Goal: Navigation & Orientation: Find specific page/section

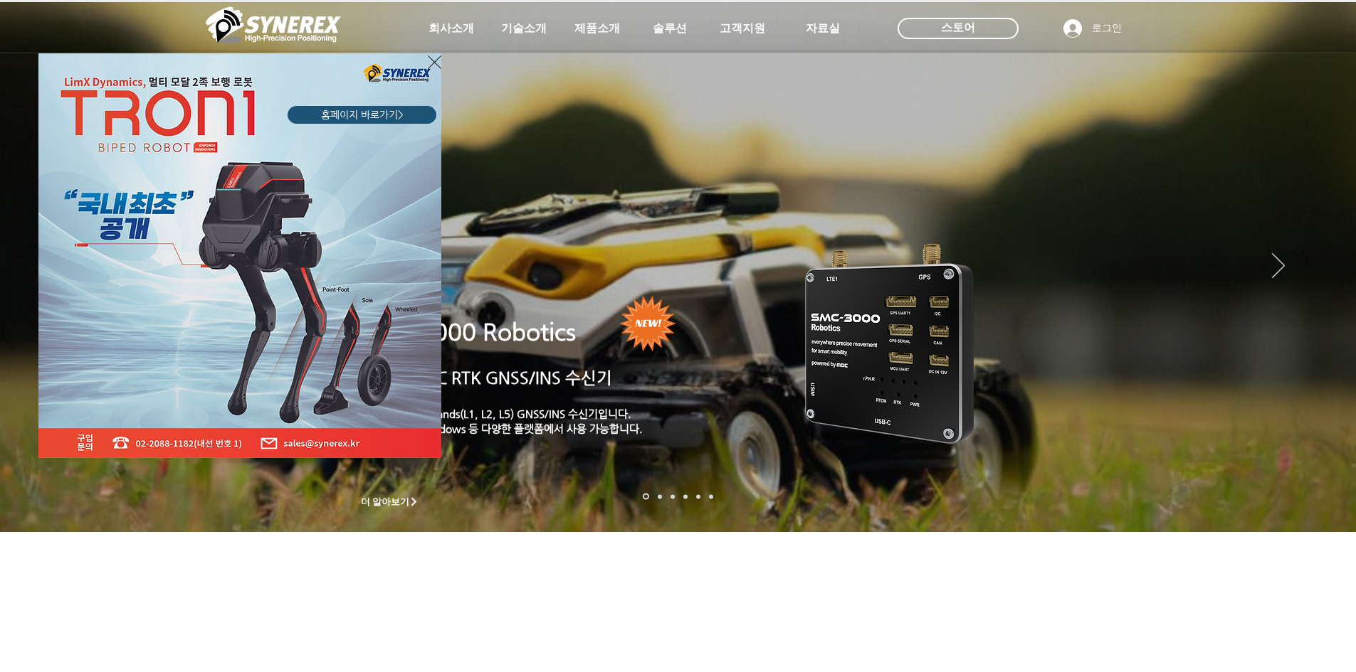
click at [1291, 271] on div "LimX Dinamics" at bounding box center [678, 336] width 1356 height 672
click at [1283, 270] on div "LimX Dinamics" at bounding box center [678, 336] width 1356 height 672
click at [1278, 265] on div "LimX Dinamics" at bounding box center [678, 336] width 1356 height 672
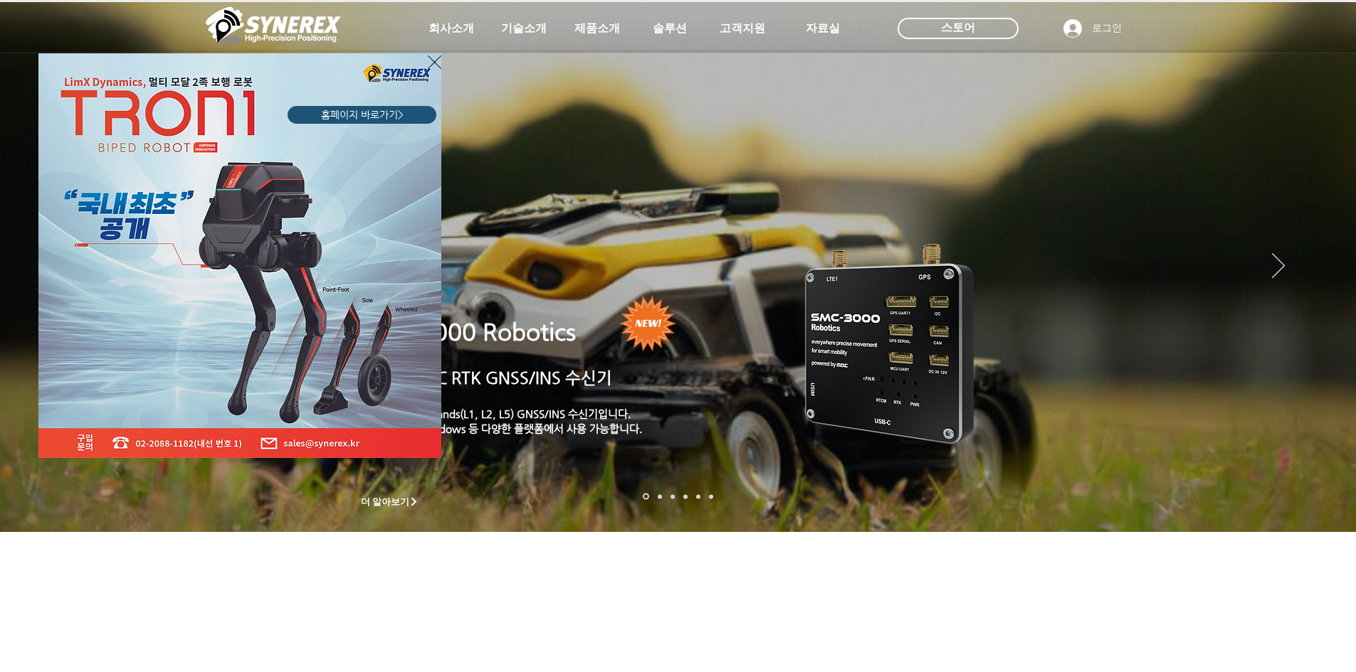
click at [1278, 265] on div "LimX Dinamics" at bounding box center [678, 336] width 1356 height 672
click at [438, 63] on icon "사이트로 돌아가기" at bounding box center [435, 62] width 14 height 18
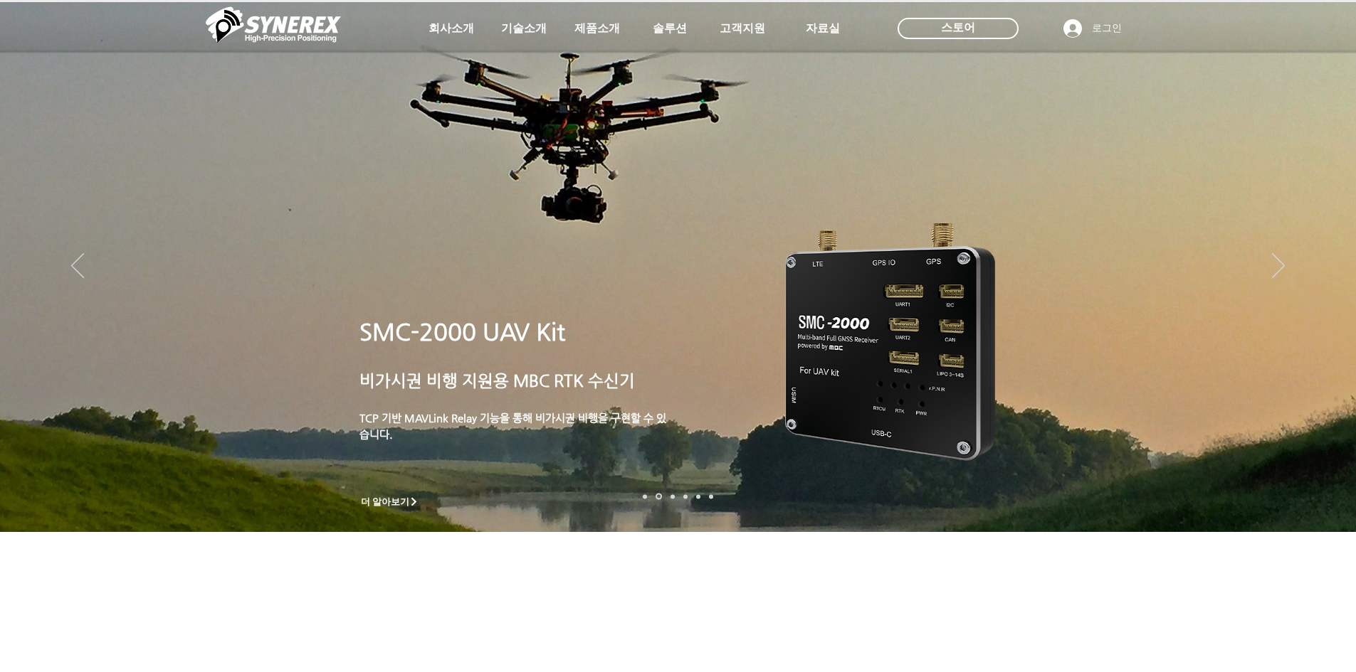
click at [840, 283] on img "슬라이드쇼" at bounding box center [890, 342] width 210 height 238
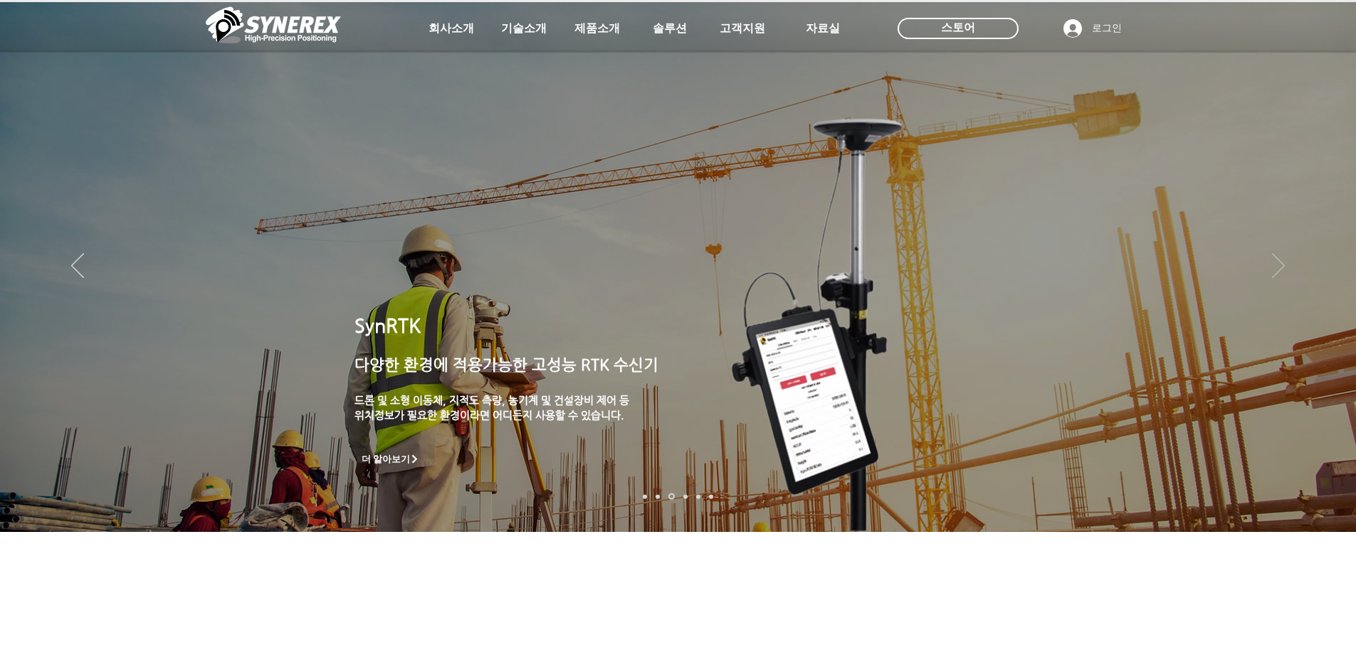
click at [1274, 273] on icon "다음" at bounding box center [1278, 265] width 13 height 25
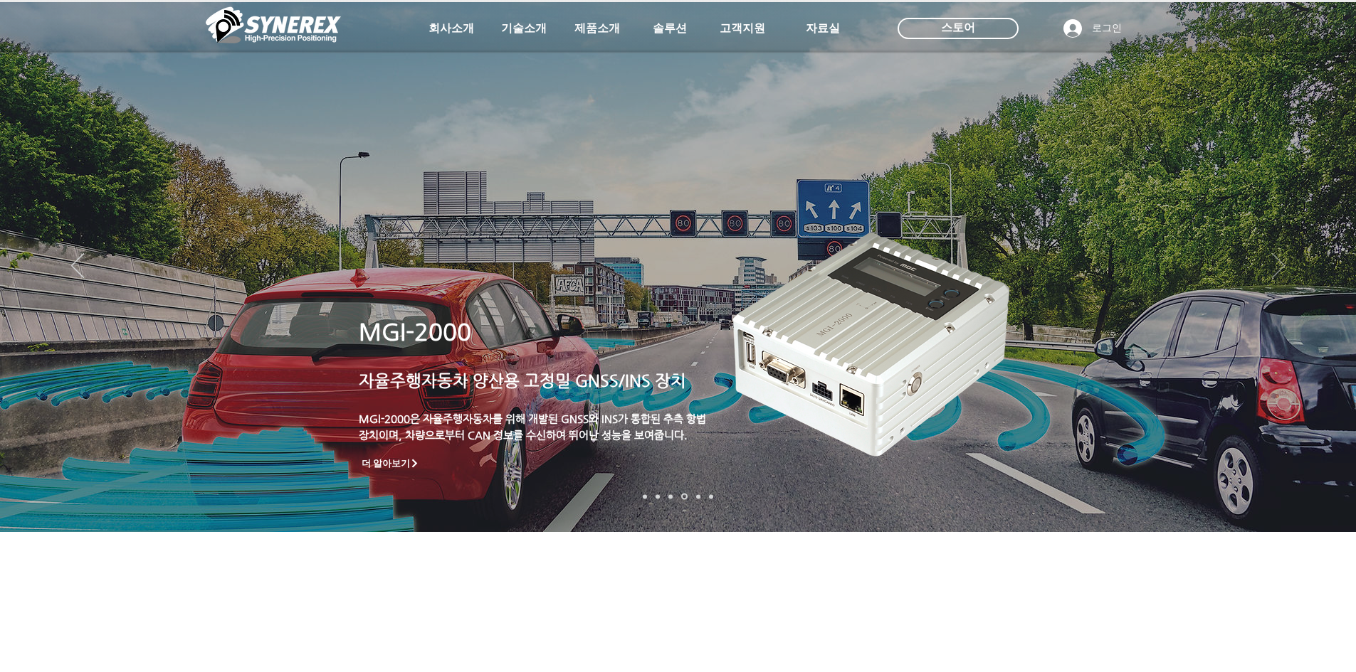
click at [1274, 273] on icon "다음" at bounding box center [1278, 265] width 13 height 25
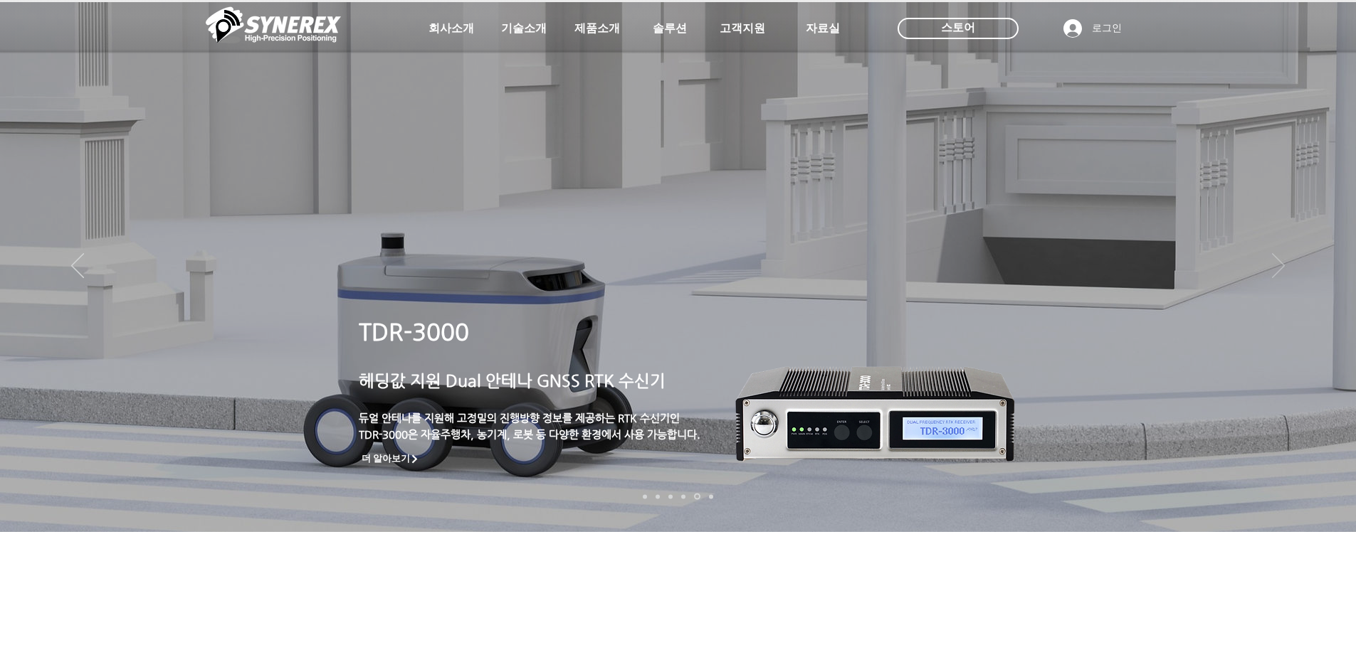
click at [1276, 271] on icon "다음" at bounding box center [1278, 265] width 13 height 25
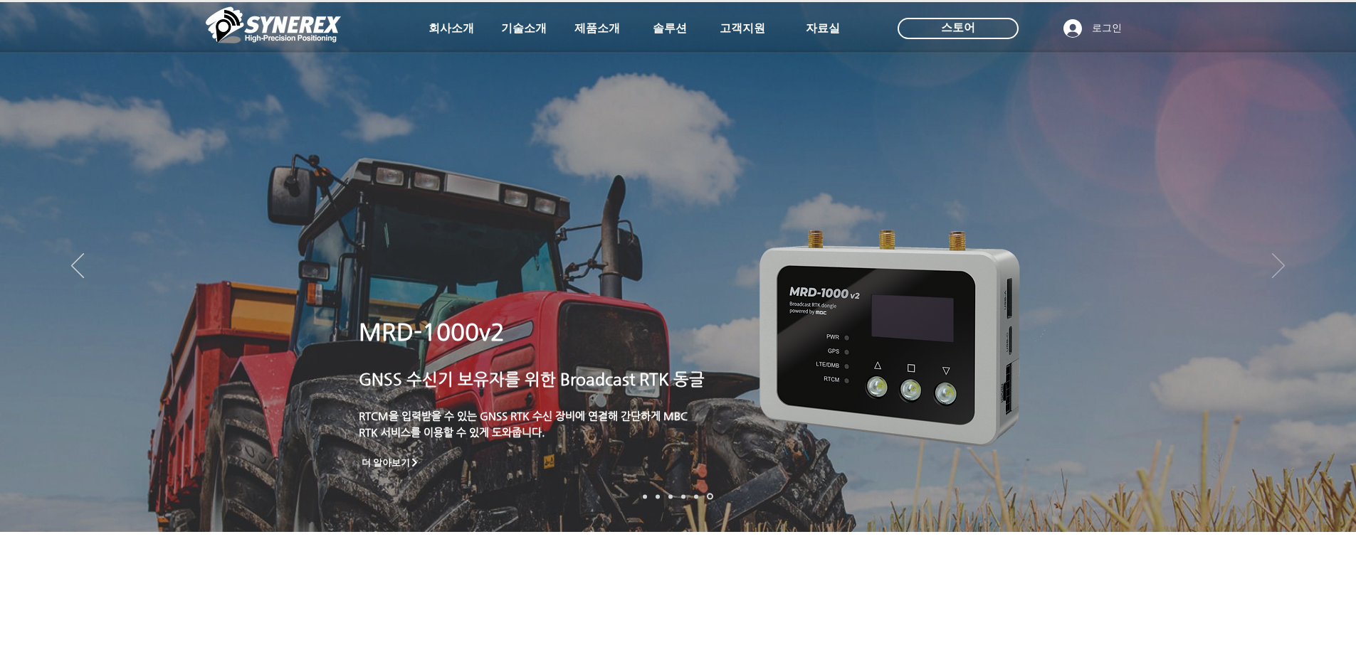
click at [1276, 271] on icon "다음" at bounding box center [1278, 265] width 13 height 25
